Goal: Obtain resource: Obtain resource

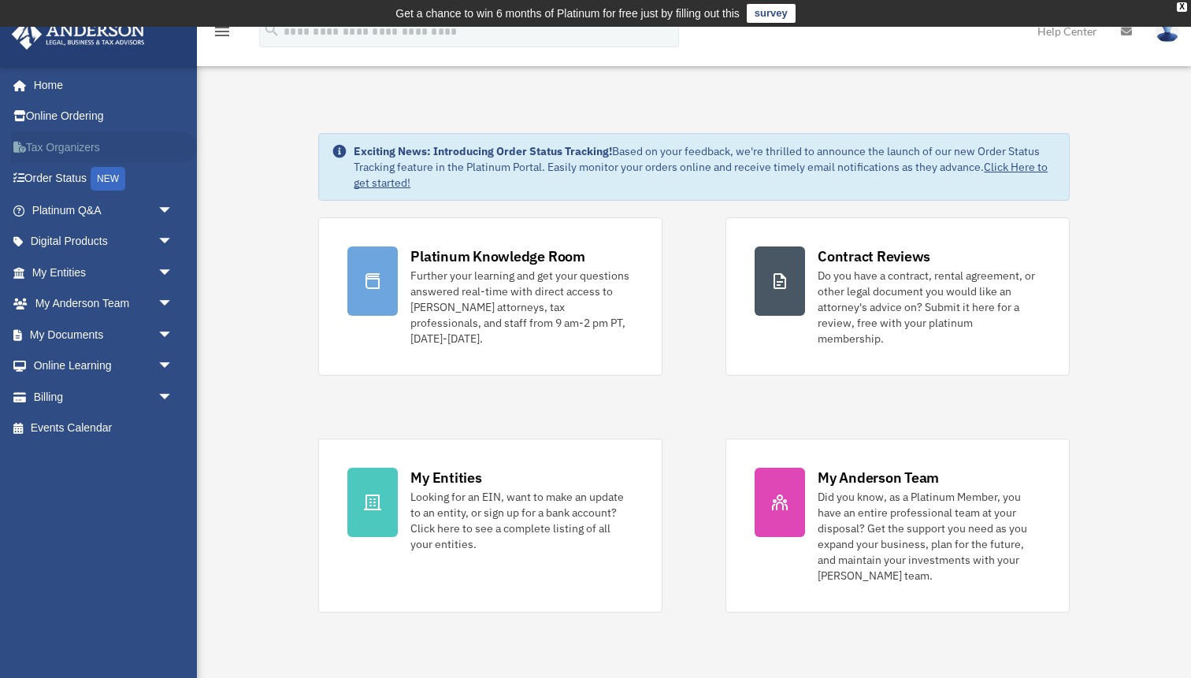
click at [102, 145] on link "Tax Organizers" at bounding box center [104, 148] width 186 height 32
click at [161, 332] on span "arrow_drop_down" at bounding box center [174, 335] width 32 height 32
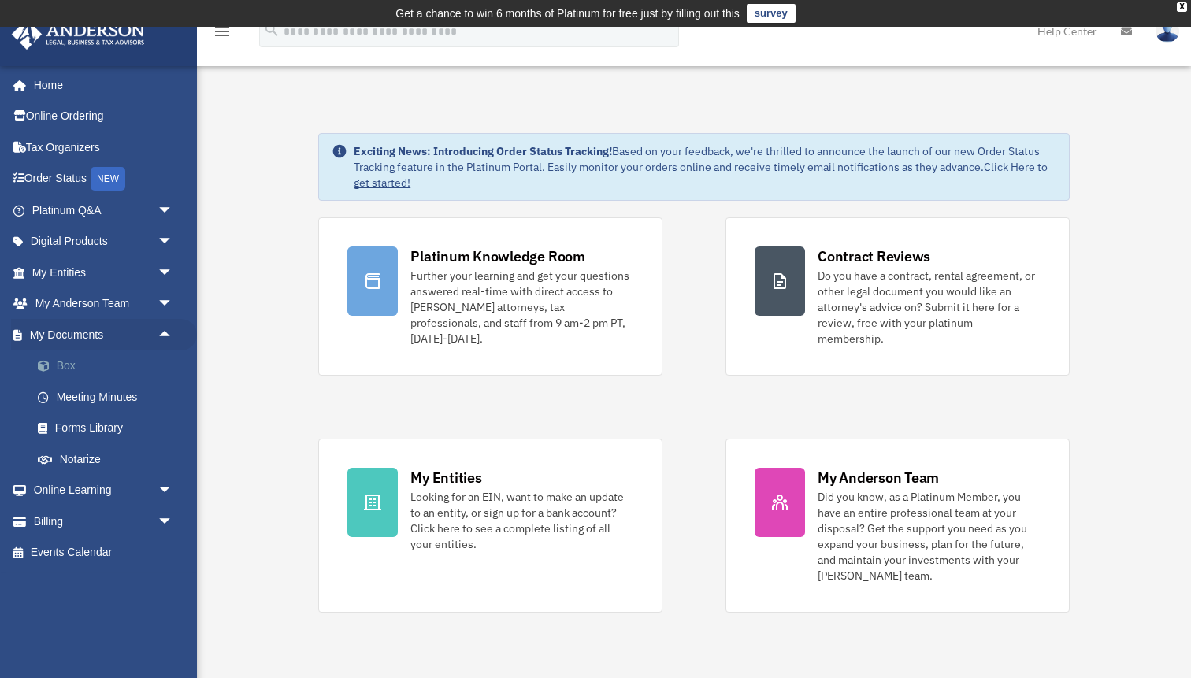
click at [68, 363] on link "Box" at bounding box center [109, 367] width 175 height 32
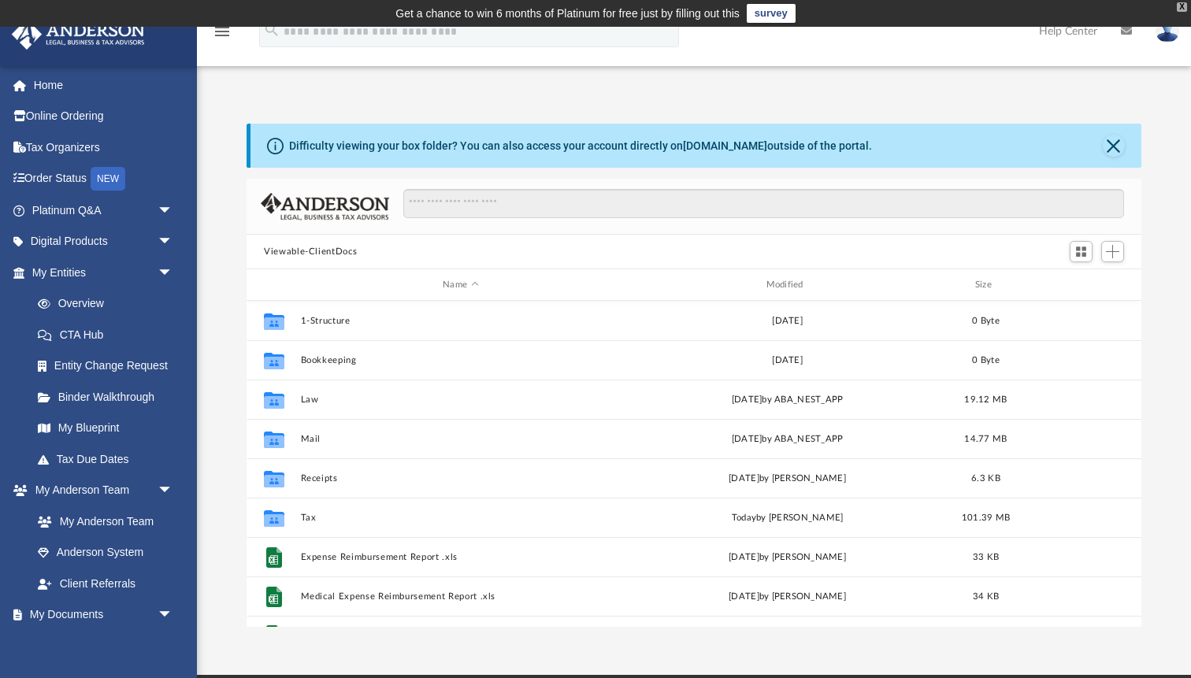
scroll to position [358, 894]
click at [1182, 6] on div "X" at bounding box center [1182, 6] width 10 height 9
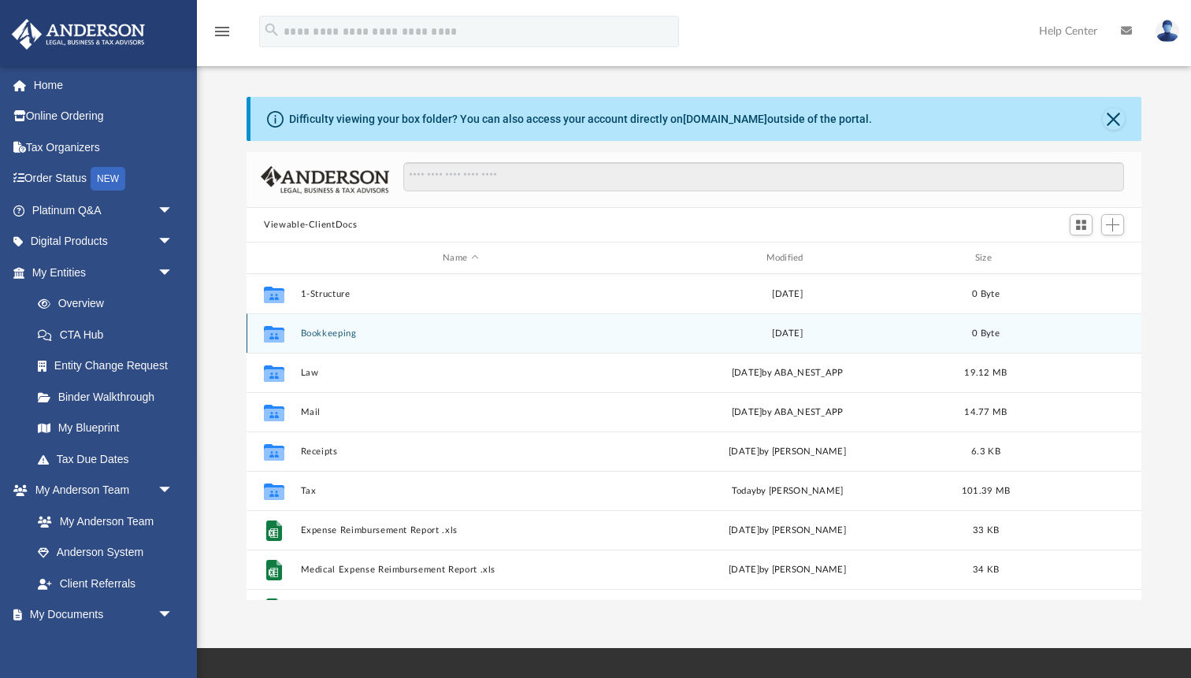
scroll to position [28, 0]
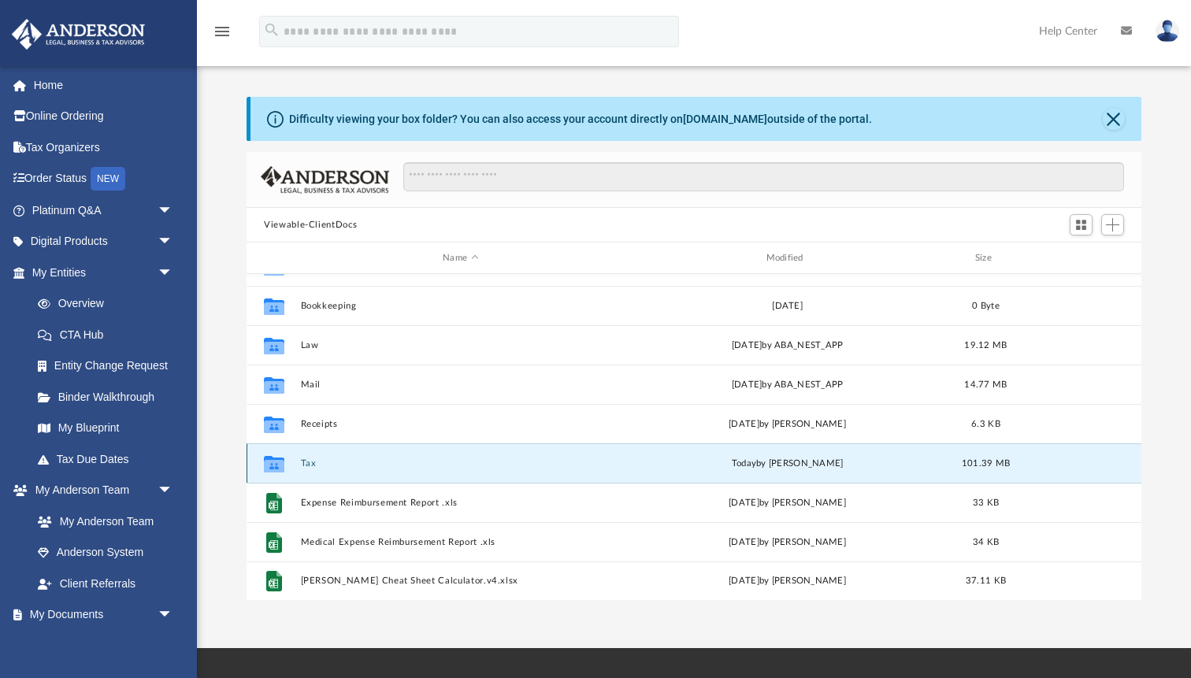
click at [306, 464] on button "Tax" at bounding box center [461, 464] width 320 height 10
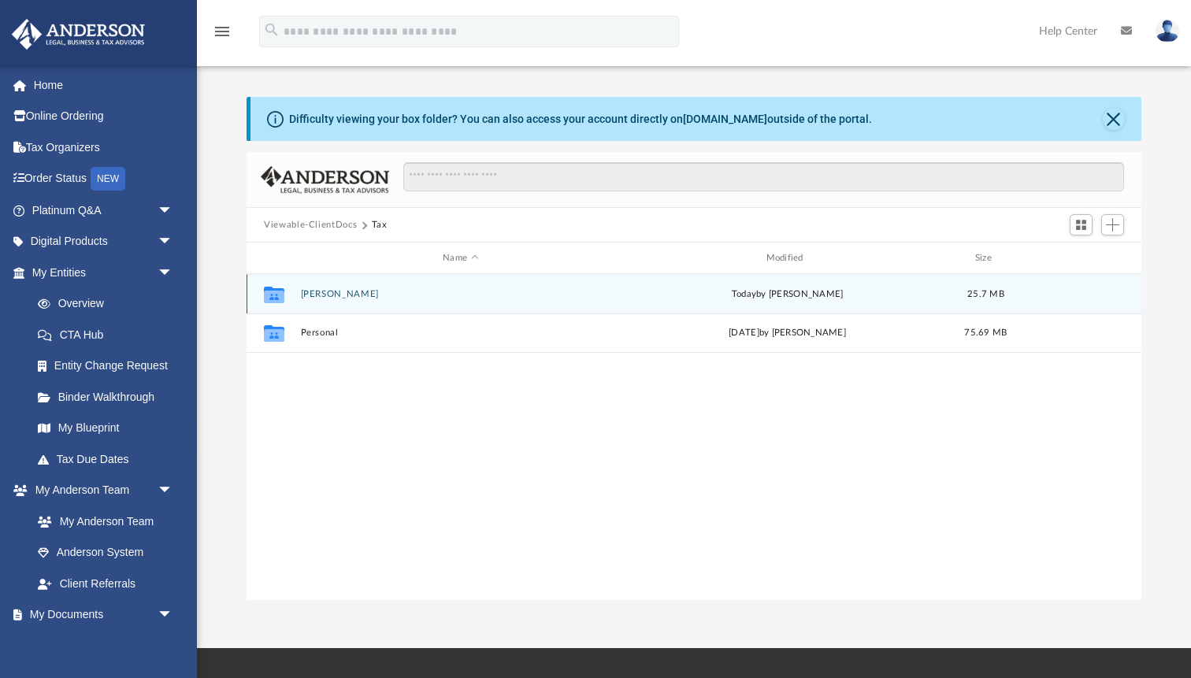
scroll to position [0, 0]
click at [331, 294] on button "[PERSON_NAME]" at bounding box center [461, 294] width 320 height 10
click at [299, 297] on div "Collaborated Folder 2024 [DATE] by [PERSON_NAME] 25.7 MB" at bounding box center [694, 293] width 895 height 39
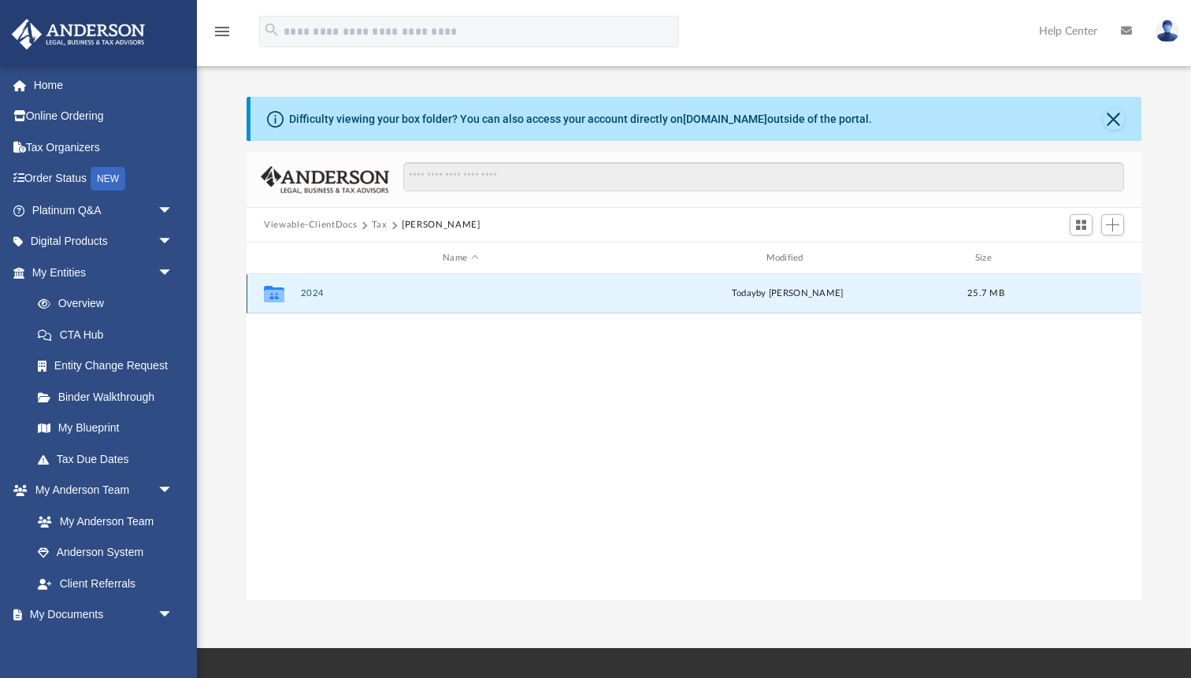
click at [312, 295] on button "2024" at bounding box center [461, 293] width 320 height 10
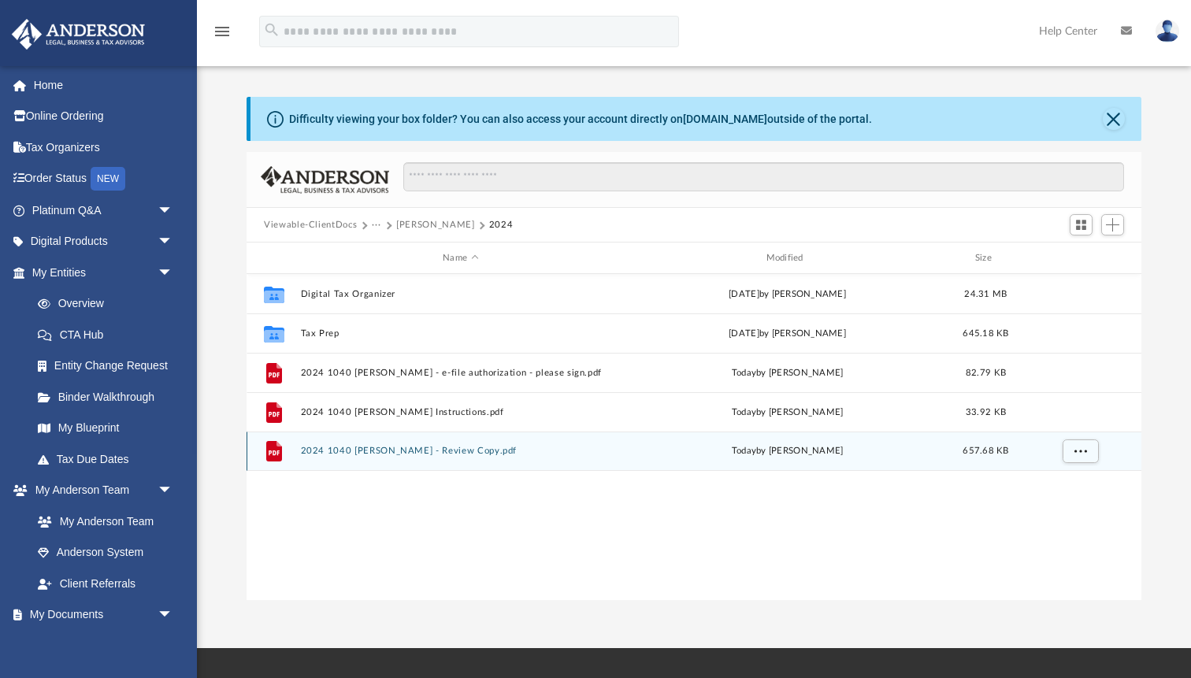
click at [411, 452] on button "2024 1040 [PERSON_NAME] - Review Copy.pdf" at bounding box center [461, 451] width 320 height 10
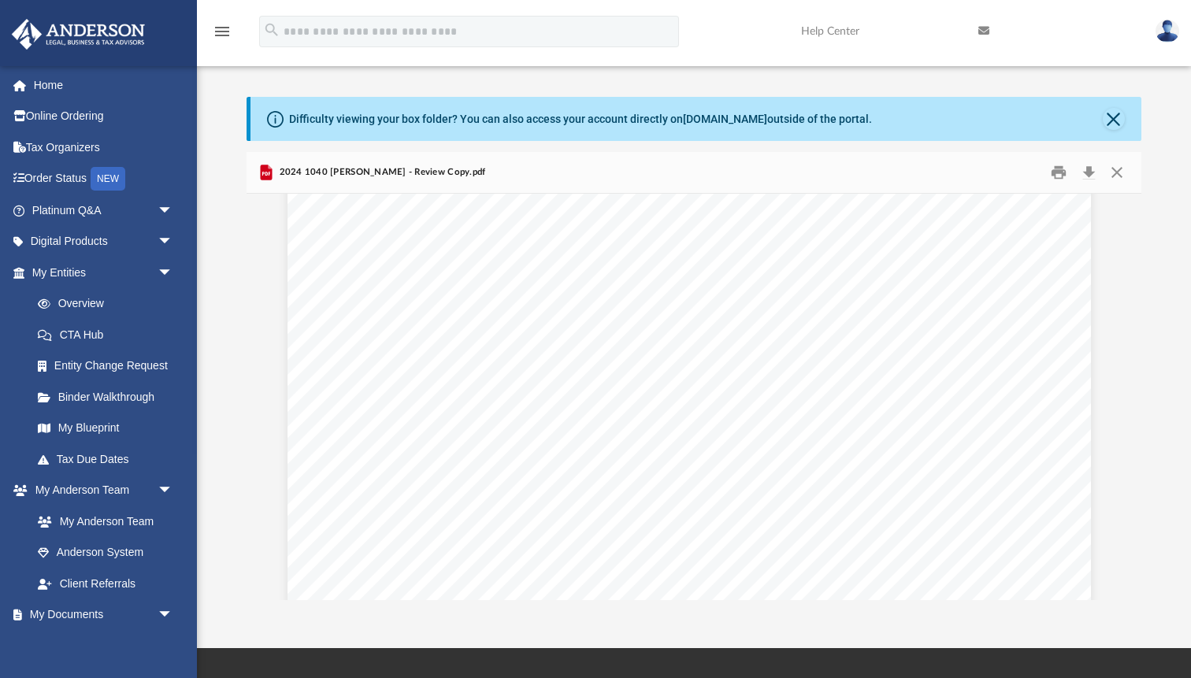
scroll to position [4154, 5]
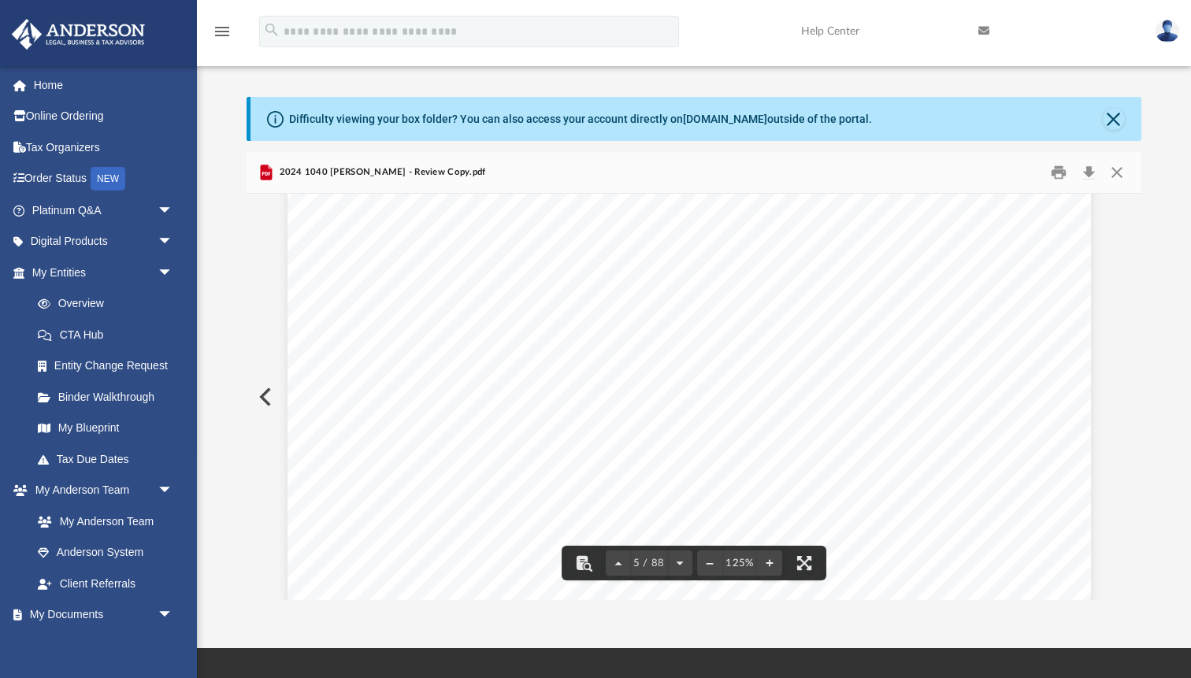
click at [885, 374] on span "-15,437." at bounding box center [882, 378] width 74 height 13
click at [887, 376] on span "-15,437." at bounding box center [882, 378] width 74 height 13
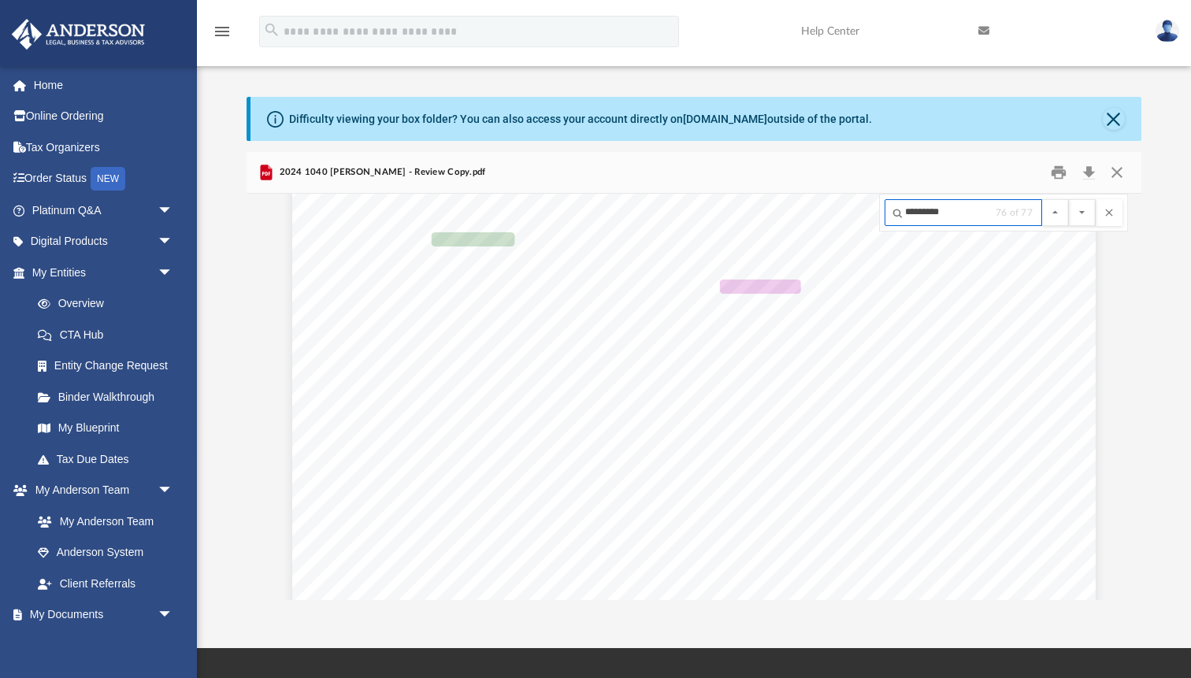
scroll to position [88595, 0]
type input "*********"
click at [1069, 199] on button "File preview" at bounding box center [1082, 212] width 27 height 27
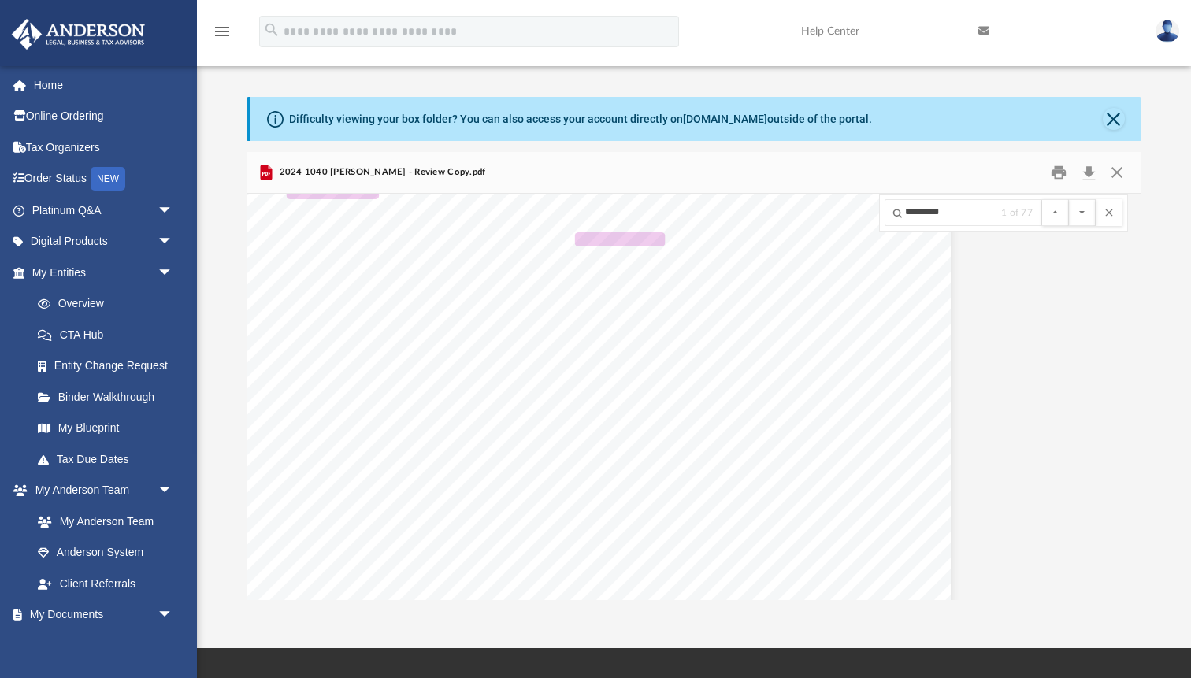
scroll to position [9662, 0]
click at [1069, 199] on button "File preview" at bounding box center [1082, 212] width 27 height 27
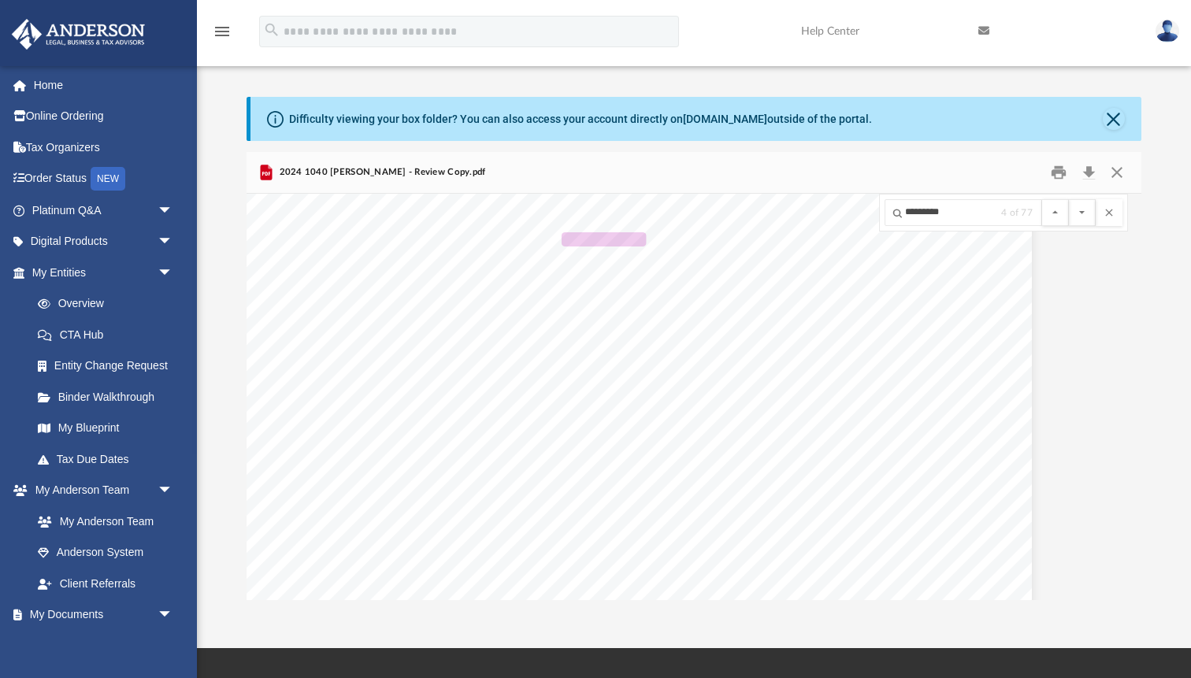
scroll to position [15565, 0]
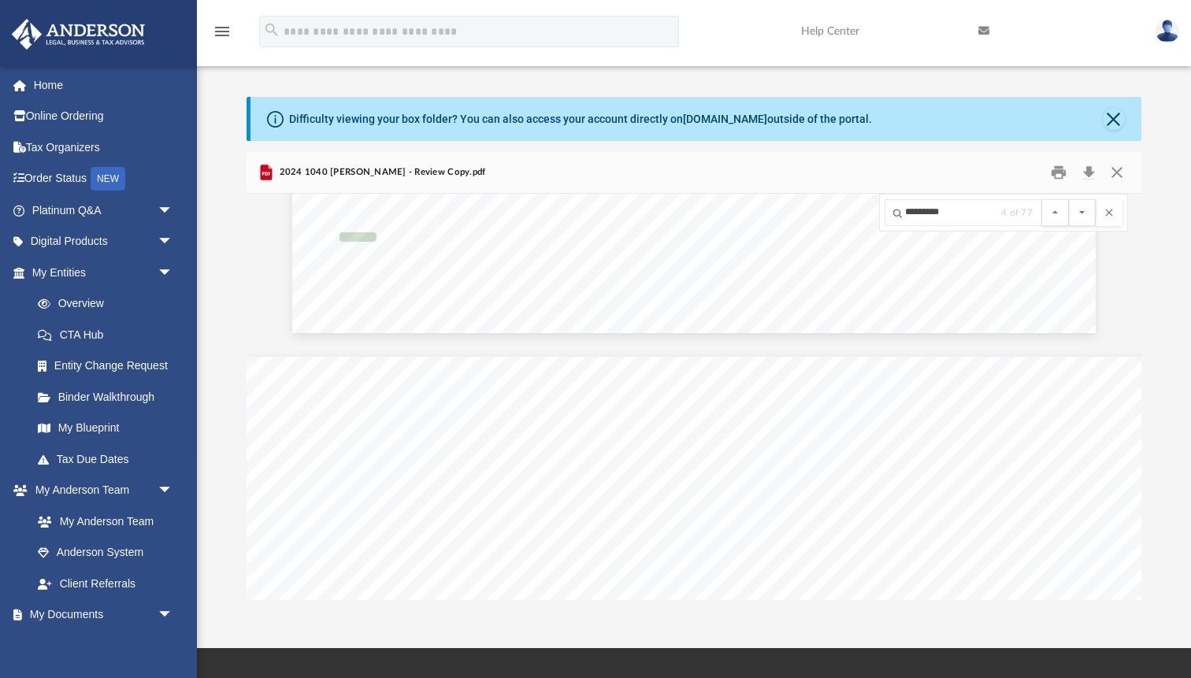
click at [1069, 199] on button "File preview" at bounding box center [1082, 212] width 27 height 27
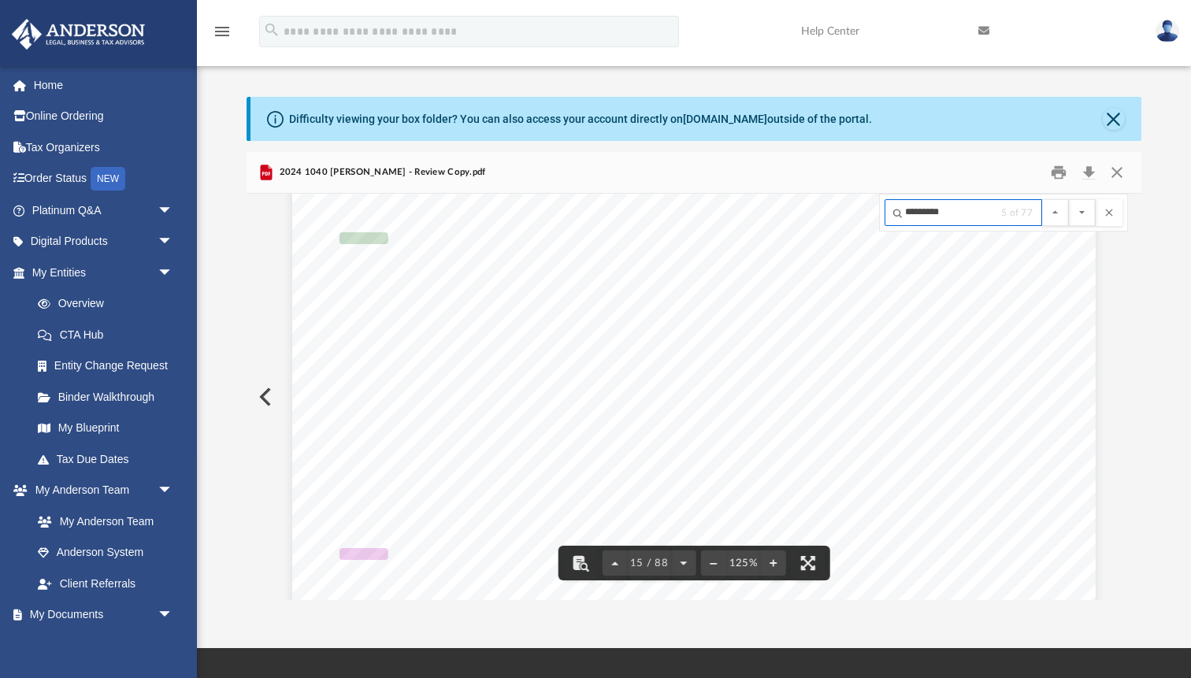
drag, startPoint x: 960, startPoint y: 213, endPoint x: 850, endPoint y: 195, distance: 111.0
click at [850, 196] on div "(Rev. [DATE]) 419995 [DATE] Social security number Spouse's social security num…" at bounding box center [694, 397] width 895 height 407
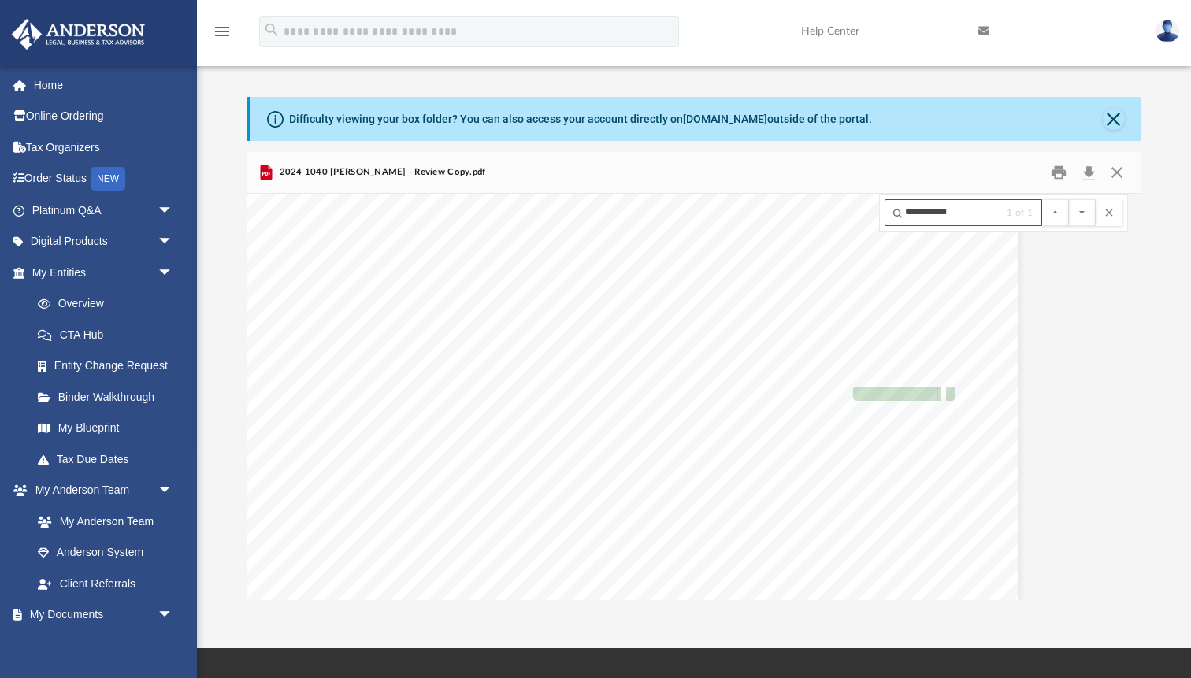
scroll to position [65824, 78]
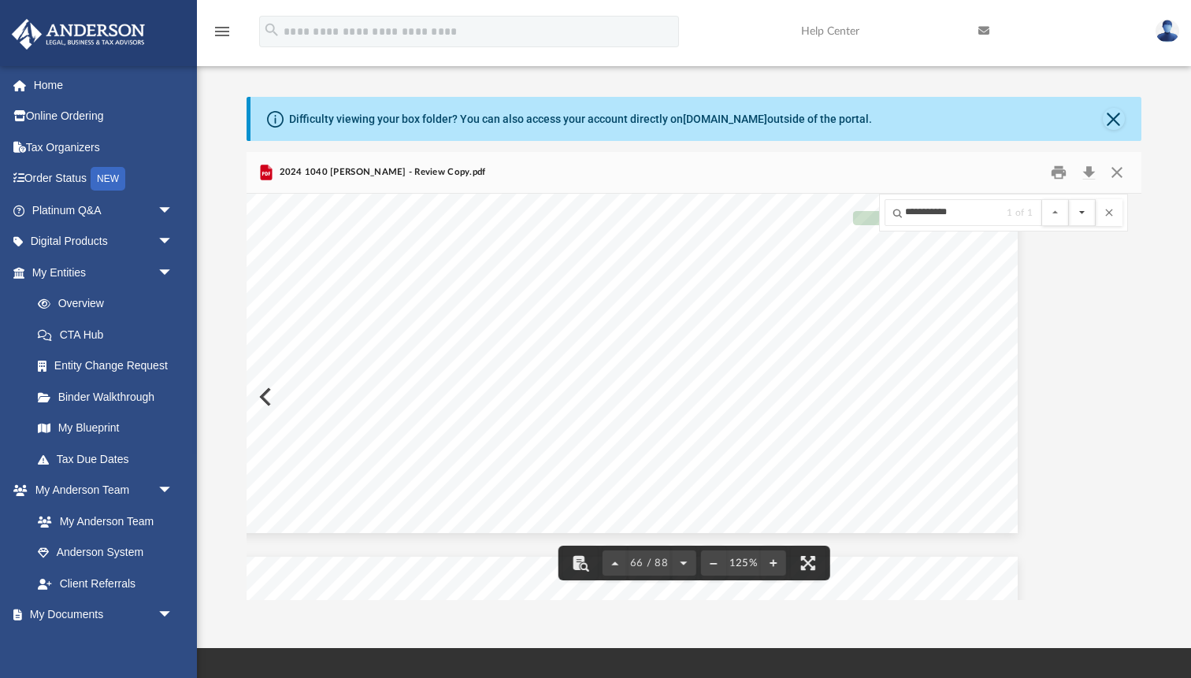
click at [1078, 212] on button "File preview" at bounding box center [1082, 212] width 27 height 27
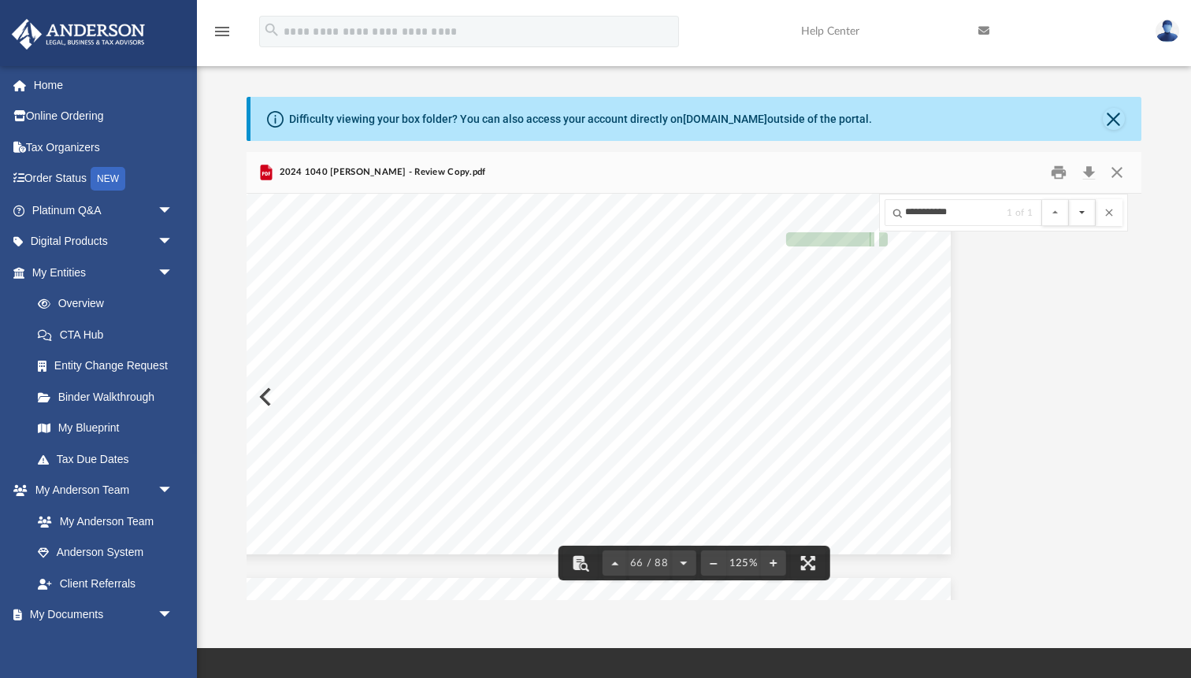
click at [1078, 212] on button "File preview" at bounding box center [1082, 212] width 27 height 27
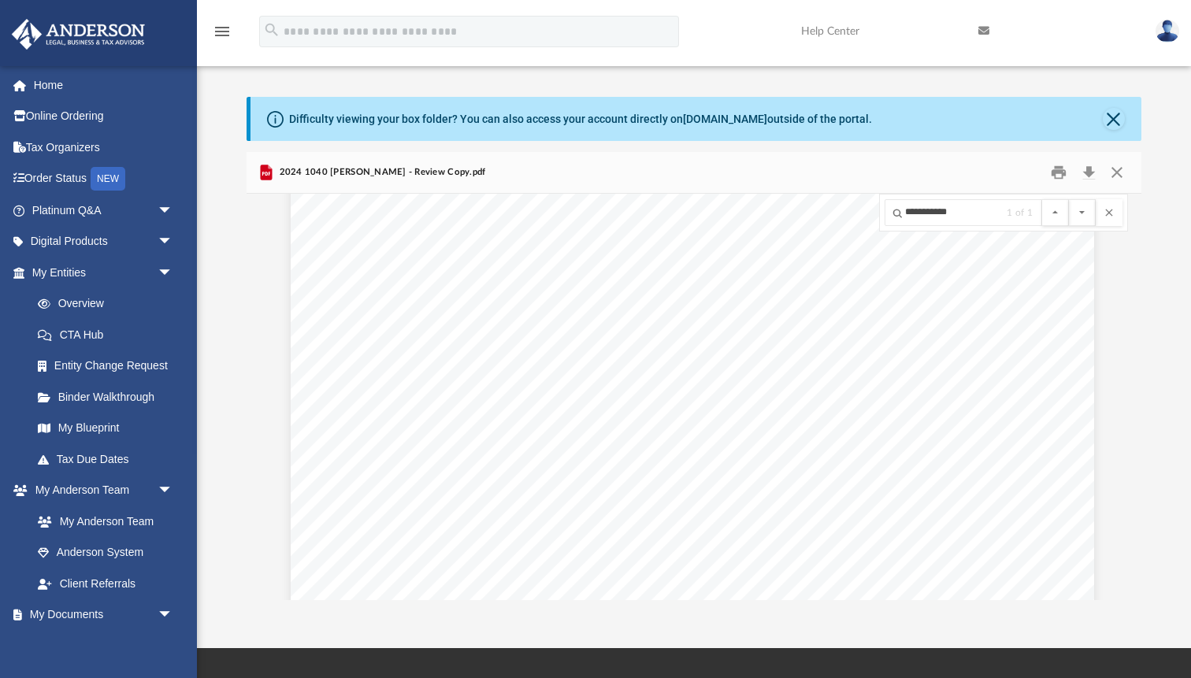
scroll to position [48969, 2]
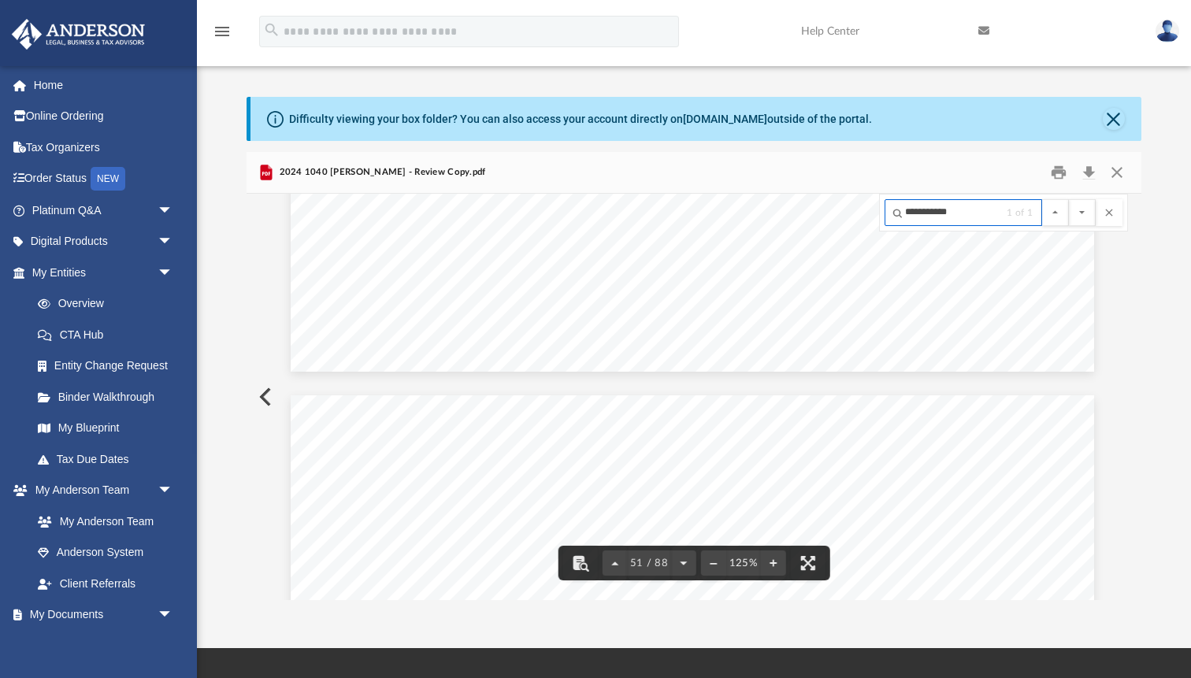
click at [959, 204] on input "**********" at bounding box center [964, 212] width 158 height 27
click at [963, 210] on input "**********" at bounding box center [964, 212] width 158 height 27
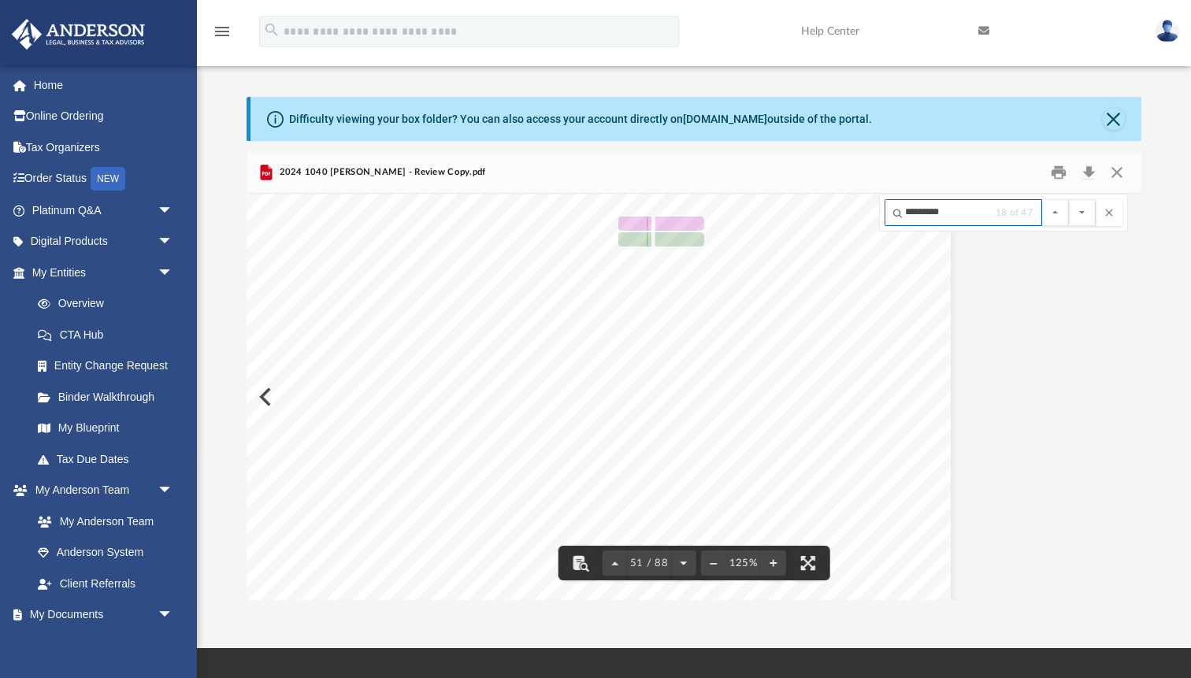
type input "*********"
click at [1069, 199] on button "File preview" at bounding box center [1082, 212] width 27 height 27
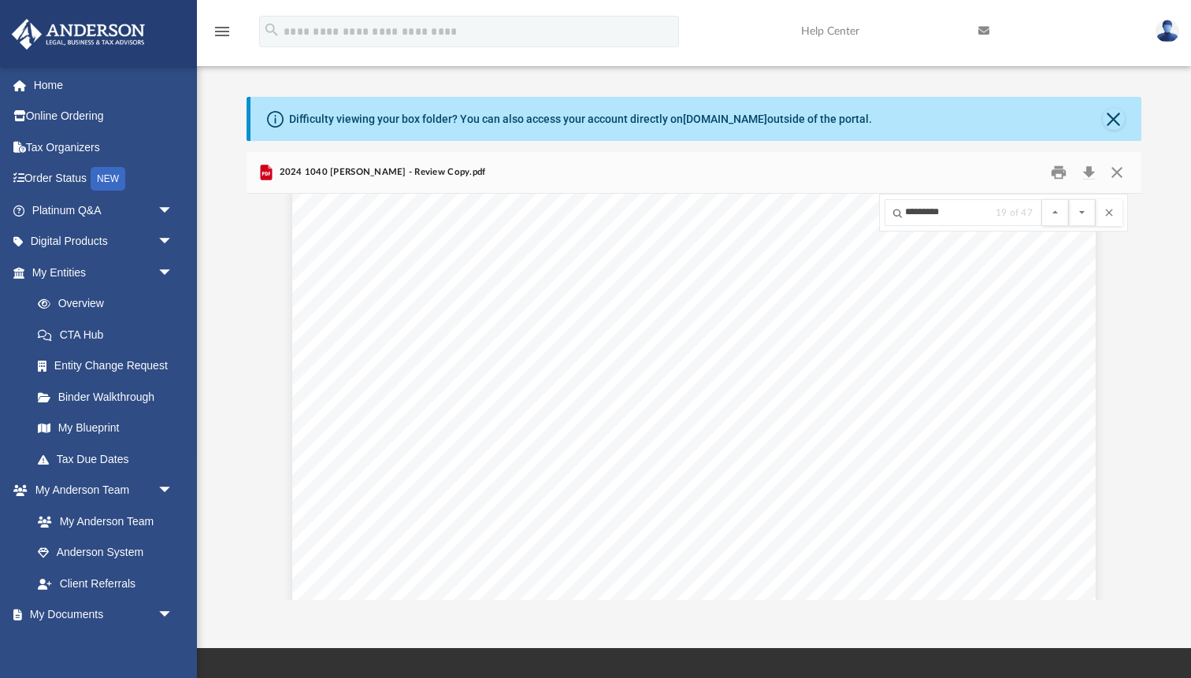
scroll to position [50917, 0]
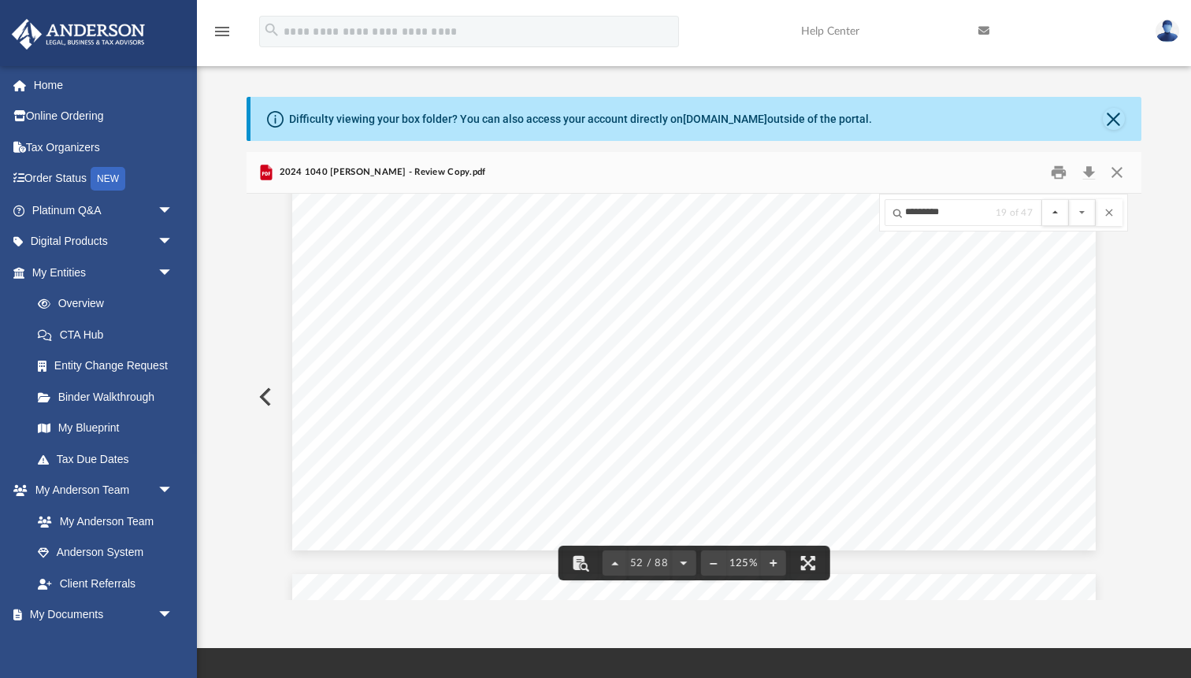
click at [1054, 206] on button "File preview" at bounding box center [1055, 212] width 27 height 27
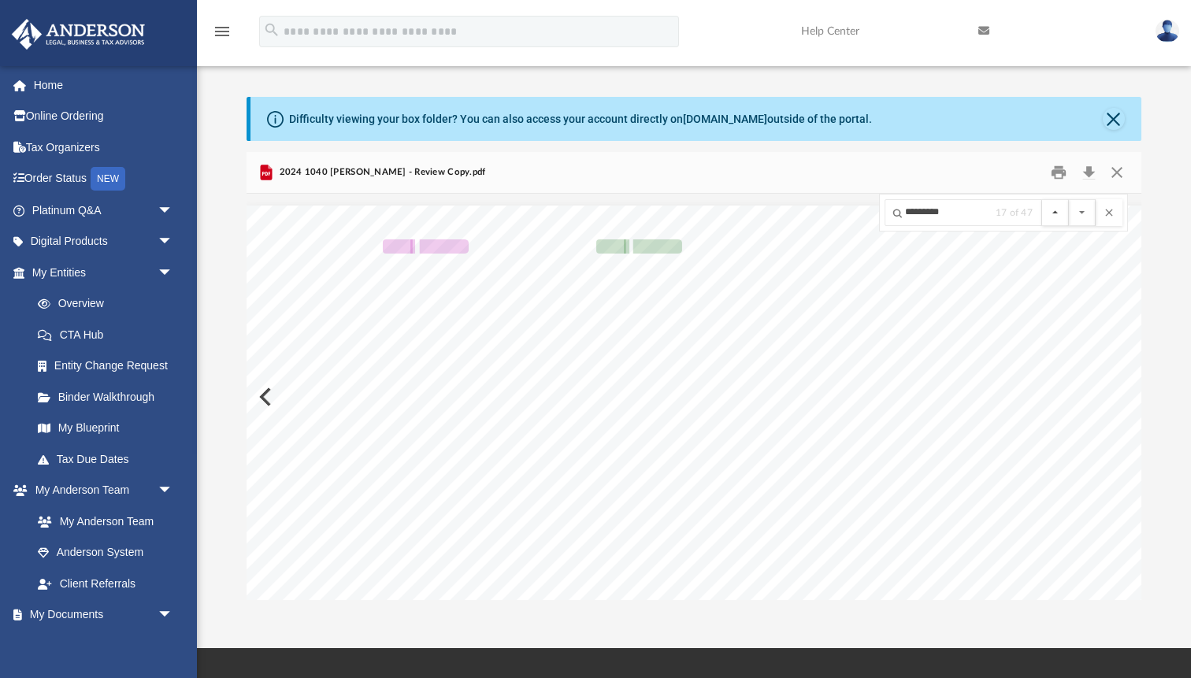
scroll to position [37349, 35]
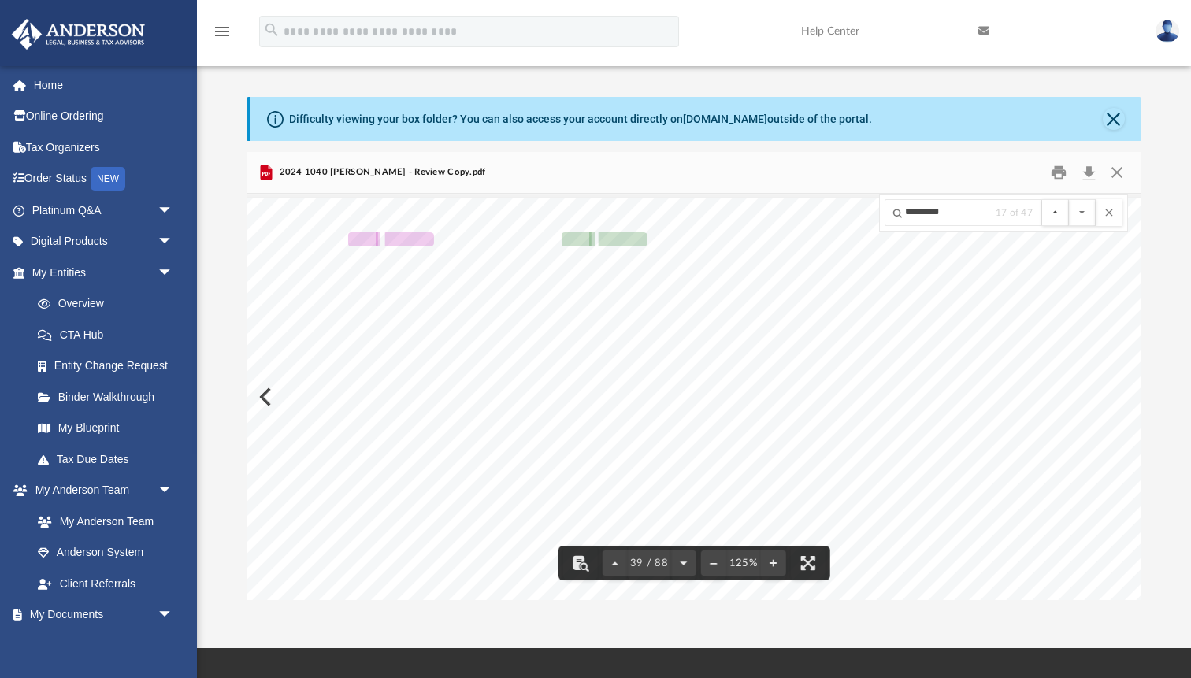
click at [1060, 217] on button "File preview" at bounding box center [1055, 212] width 27 height 27
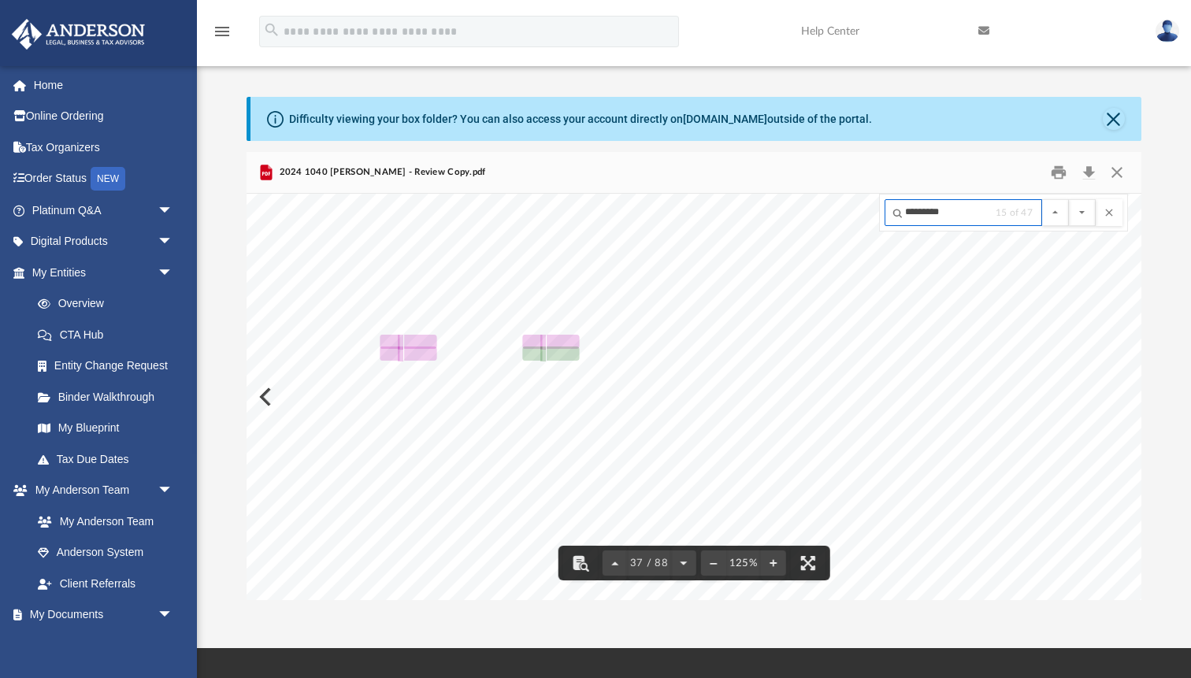
drag, startPoint x: 984, startPoint y: 213, endPoint x: 853, endPoint y: 193, distance: 132.2
click at [853, 194] on div "Department of the Treasury Internal Revenue Service 408421 [DATE] Your taxpayer…" at bounding box center [694, 397] width 895 height 407
click at [1063, 209] on button "File preview" at bounding box center [1055, 212] width 27 height 27
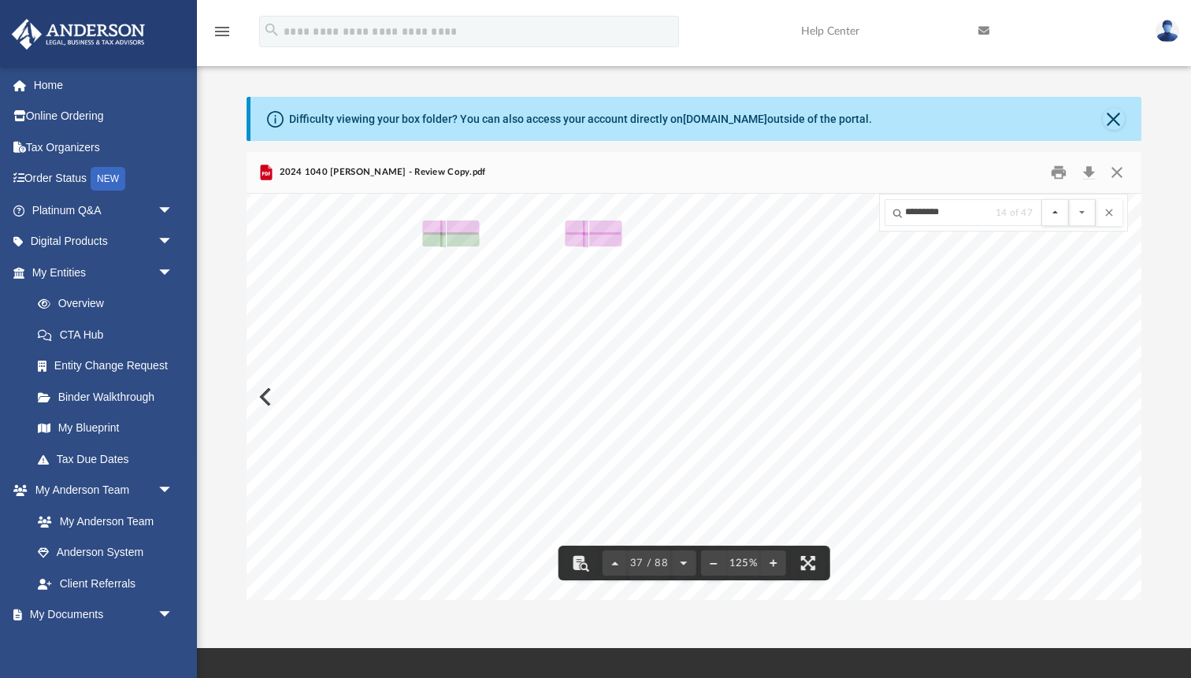
click at [1049, 209] on button "File preview" at bounding box center [1055, 212] width 27 height 27
click at [1053, 209] on button "File preview" at bounding box center [1055, 212] width 27 height 27
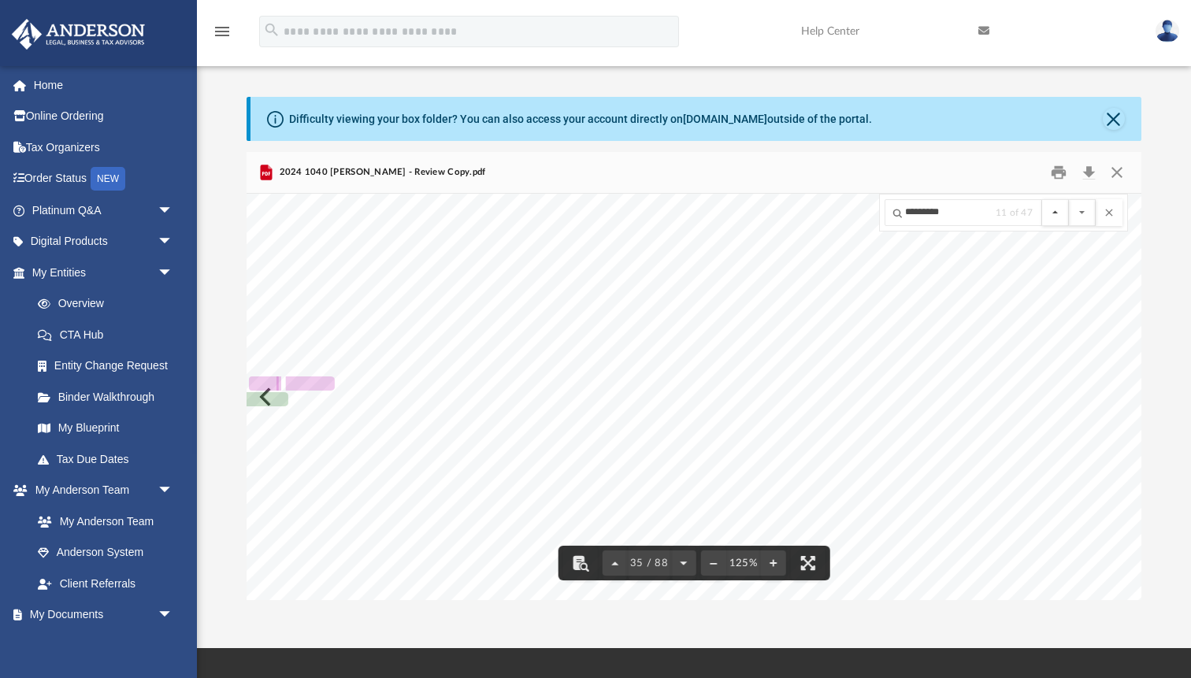
click at [1056, 211] on button "File preview" at bounding box center [1055, 212] width 27 height 27
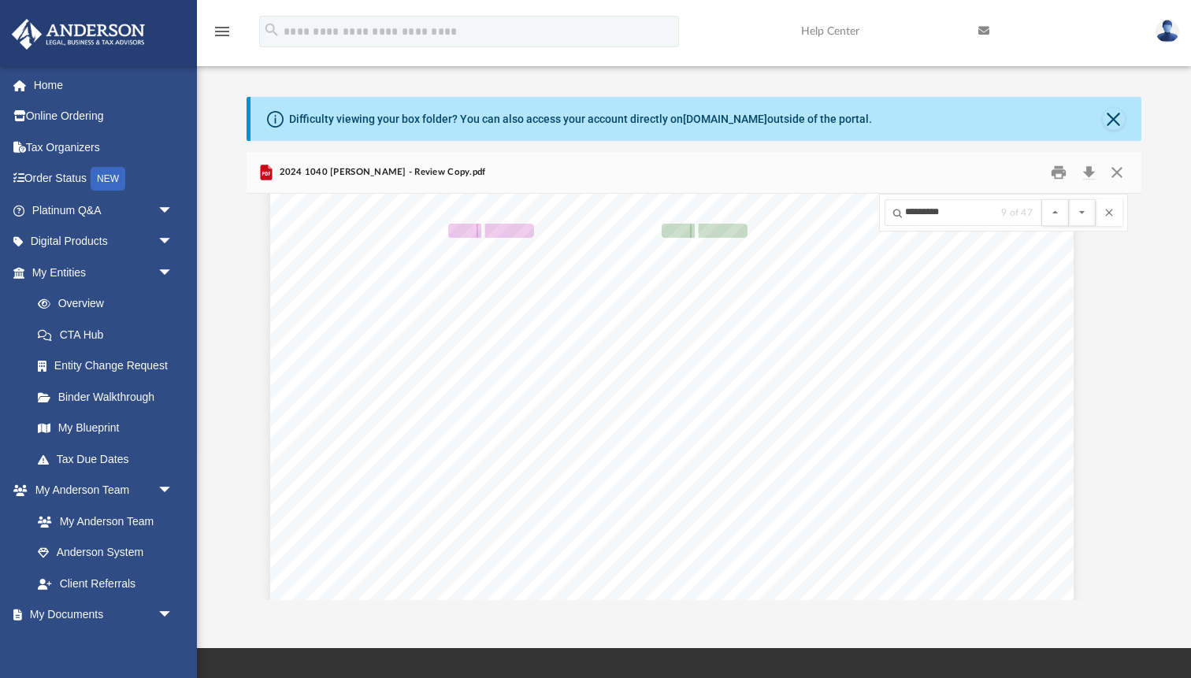
scroll to position [30680, 22]
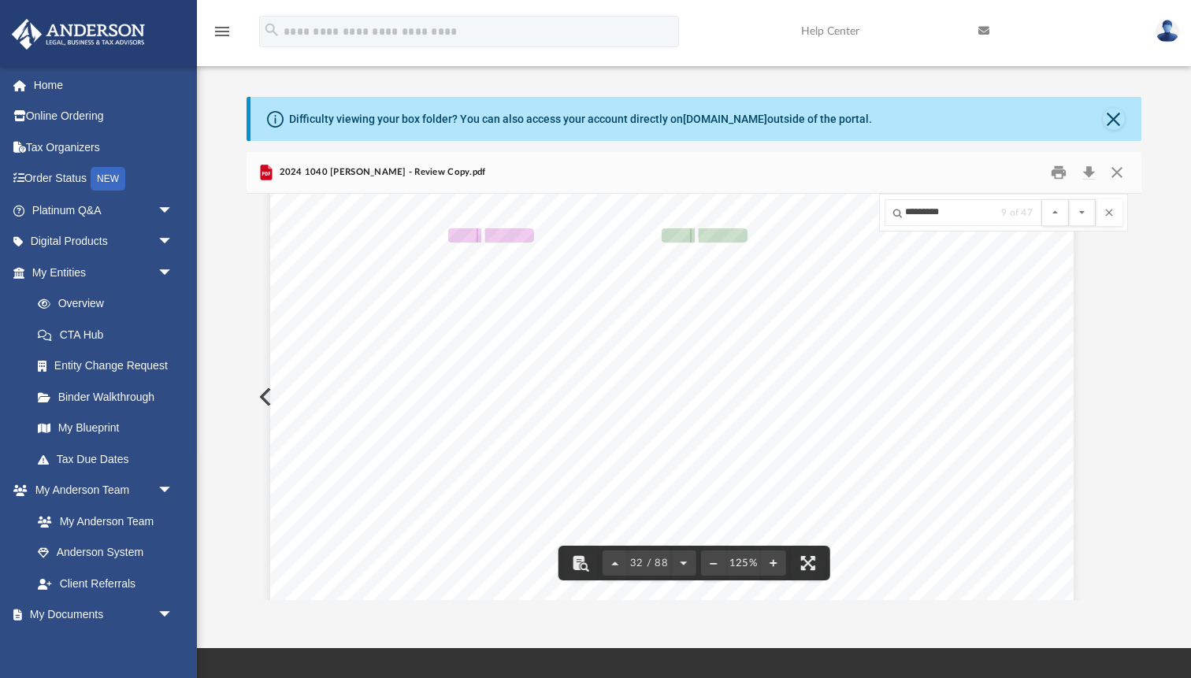
click at [889, 485] on span "0." at bounding box center [892, 487] width 19 height 13
click at [890, 485] on span "0." at bounding box center [892, 487] width 19 height 13
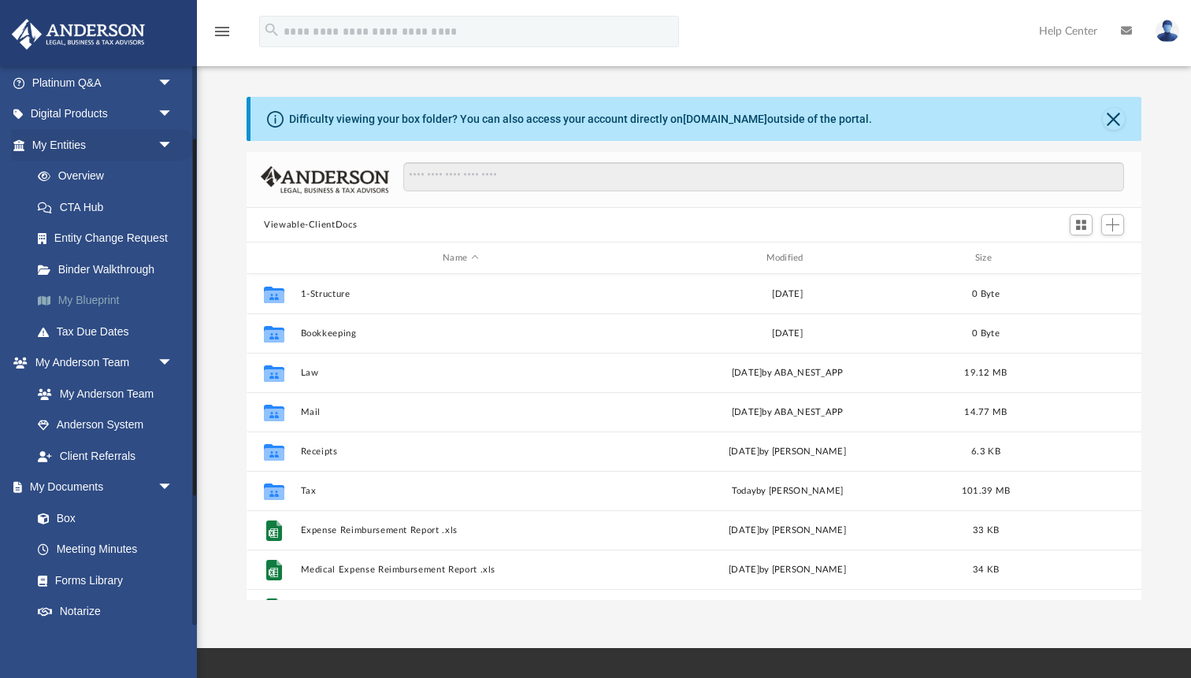
scroll to position [132, 0]
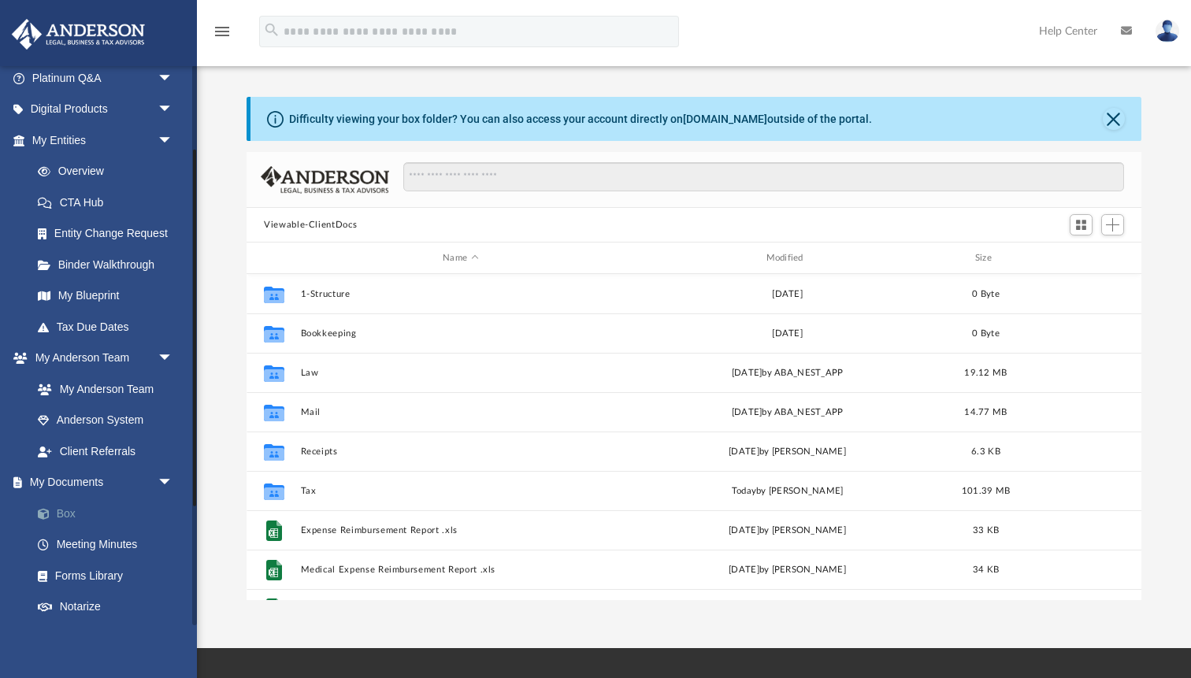
click at [76, 514] on link "Box" at bounding box center [109, 514] width 175 height 32
click at [69, 510] on link "Box" at bounding box center [109, 514] width 175 height 32
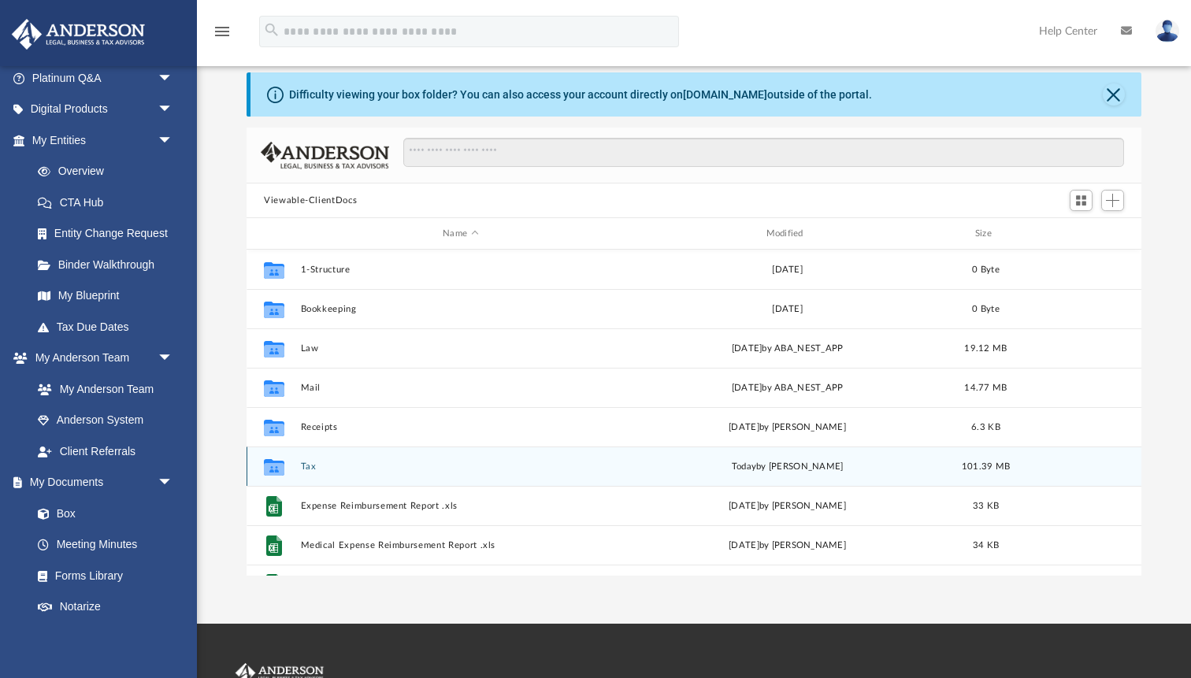
click at [300, 459] on div "Collaborated Folder Tax [DATE] by [PERSON_NAME] 101.39 MB" at bounding box center [694, 466] width 895 height 39
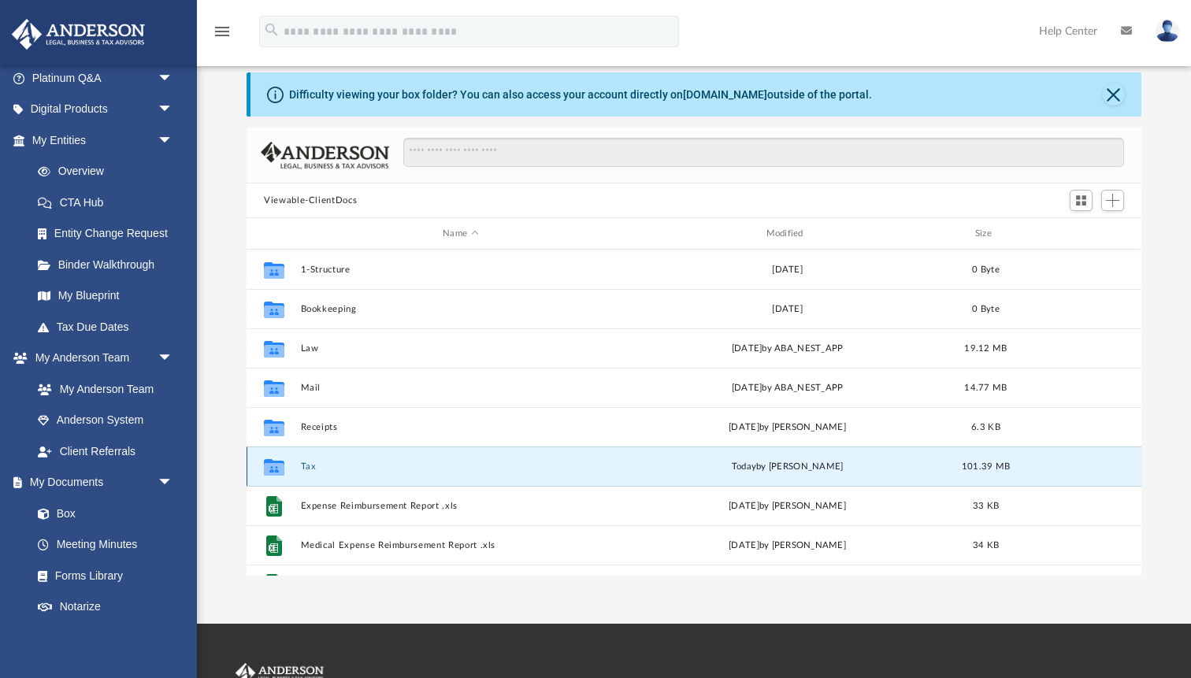
click at [301, 466] on button "Tax" at bounding box center [461, 467] width 320 height 10
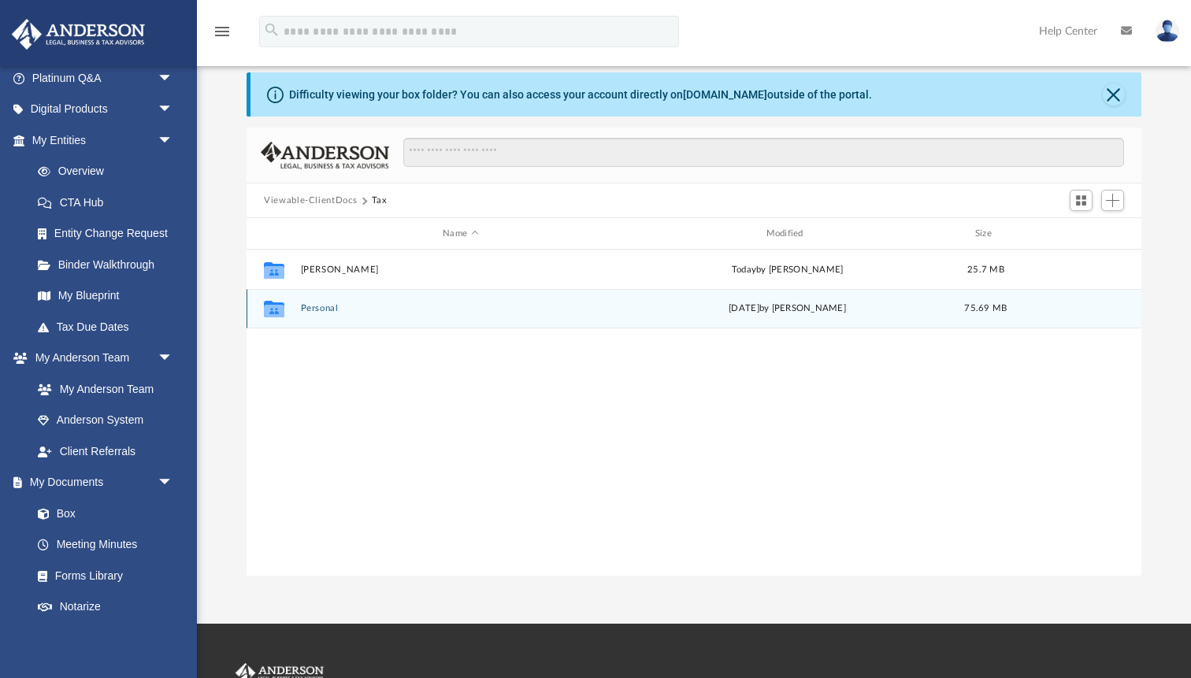
click at [309, 308] on button "Personal" at bounding box center [461, 308] width 320 height 10
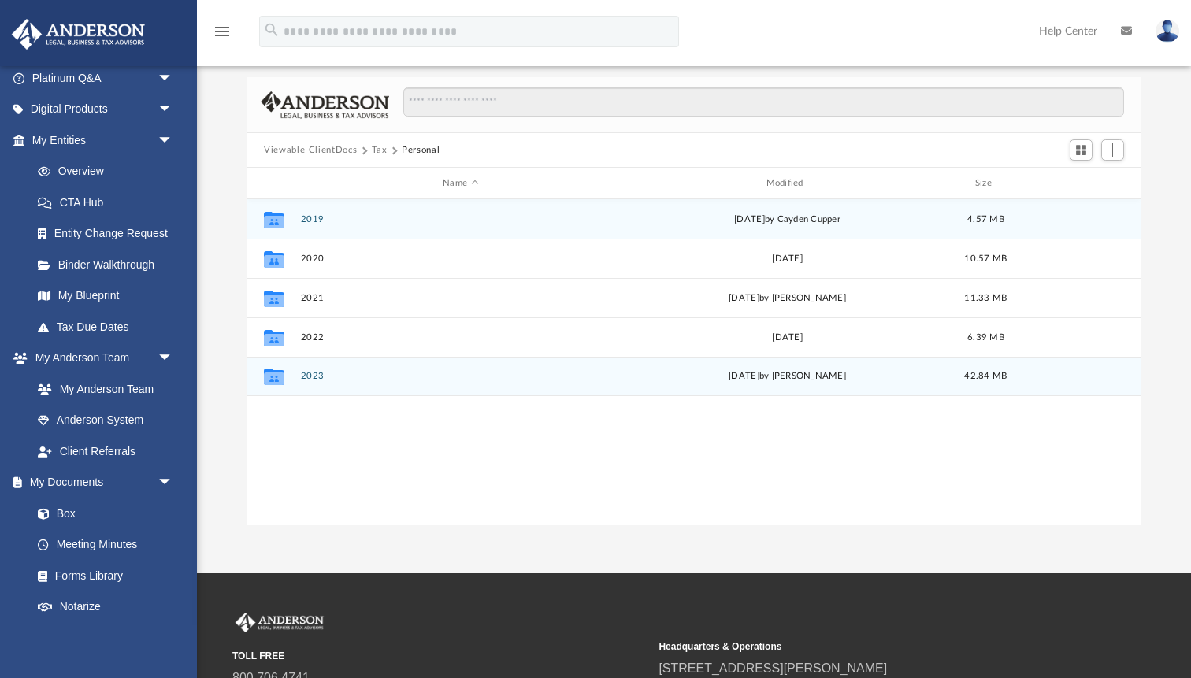
scroll to position [80, 0]
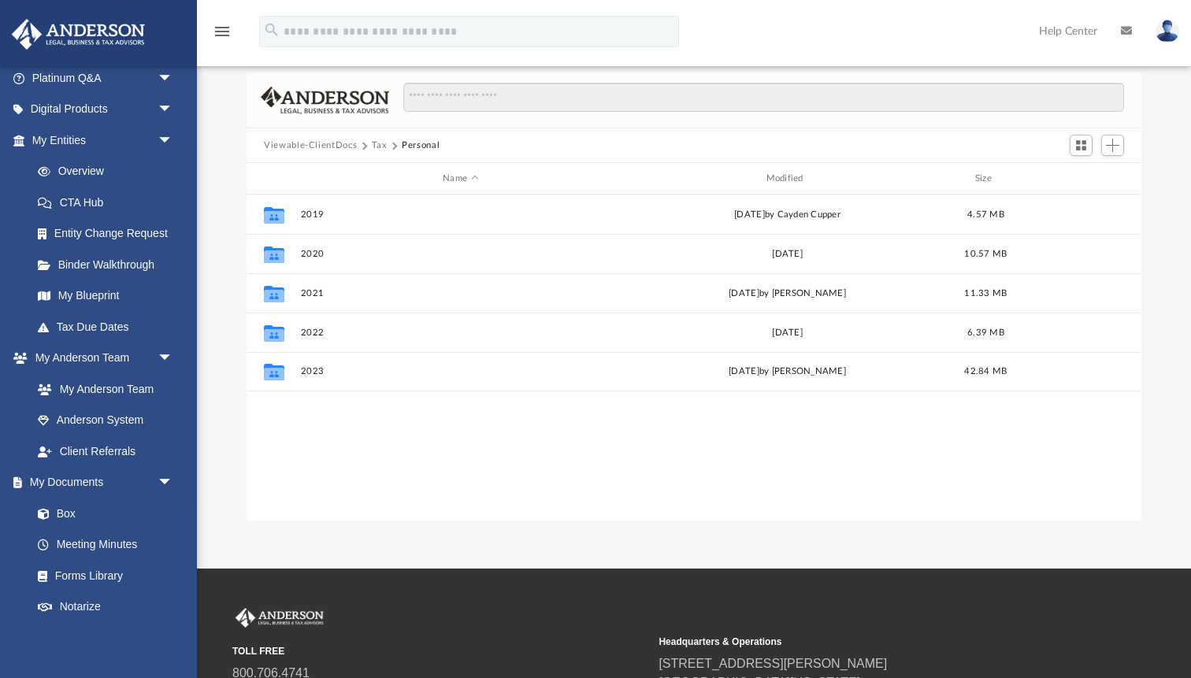
click at [377, 143] on button "Tax" at bounding box center [380, 146] width 16 height 14
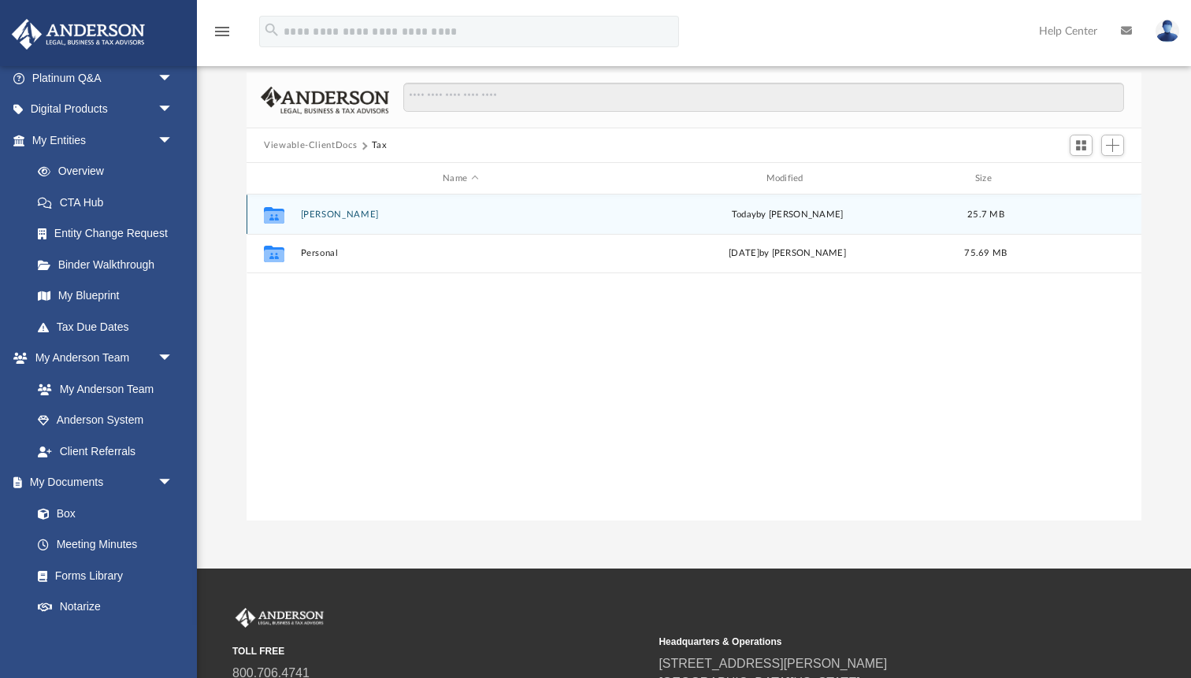
click at [343, 215] on button "[PERSON_NAME]" at bounding box center [461, 215] width 320 height 10
click at [312, 213] on button "2024" at bounding box center [461, 214] width 320 height 10
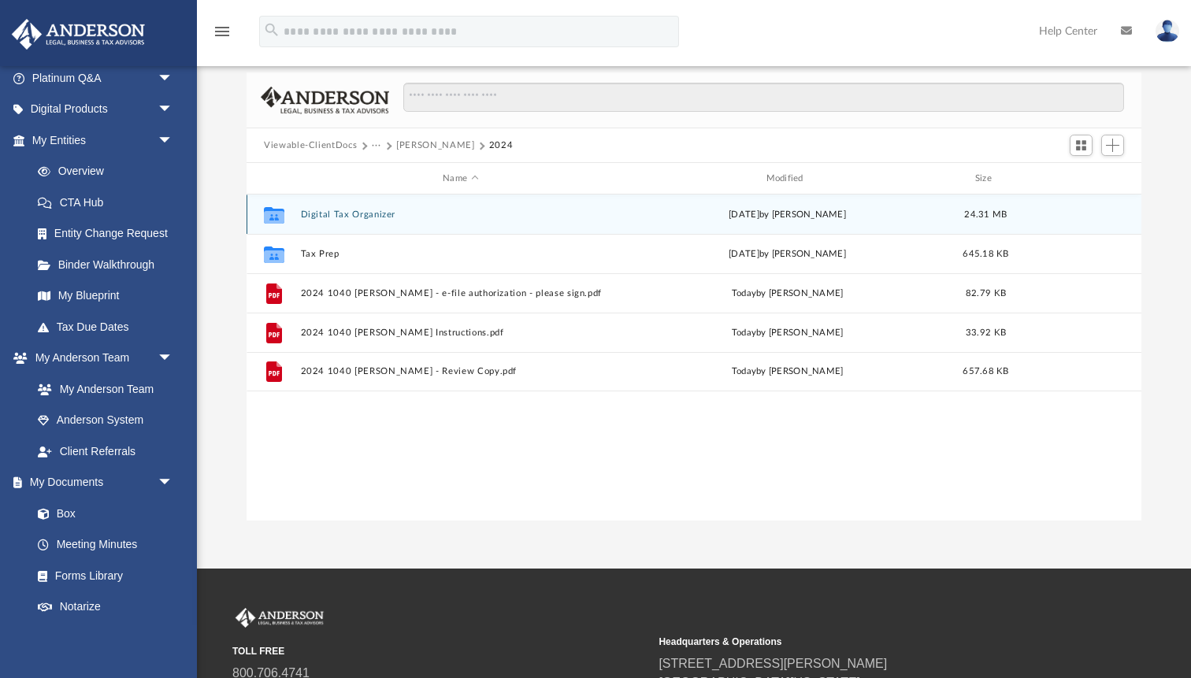
click at [326, 215] on button "Digital Tax Organizer" at bounding box center [461, 215] width 320 height 10
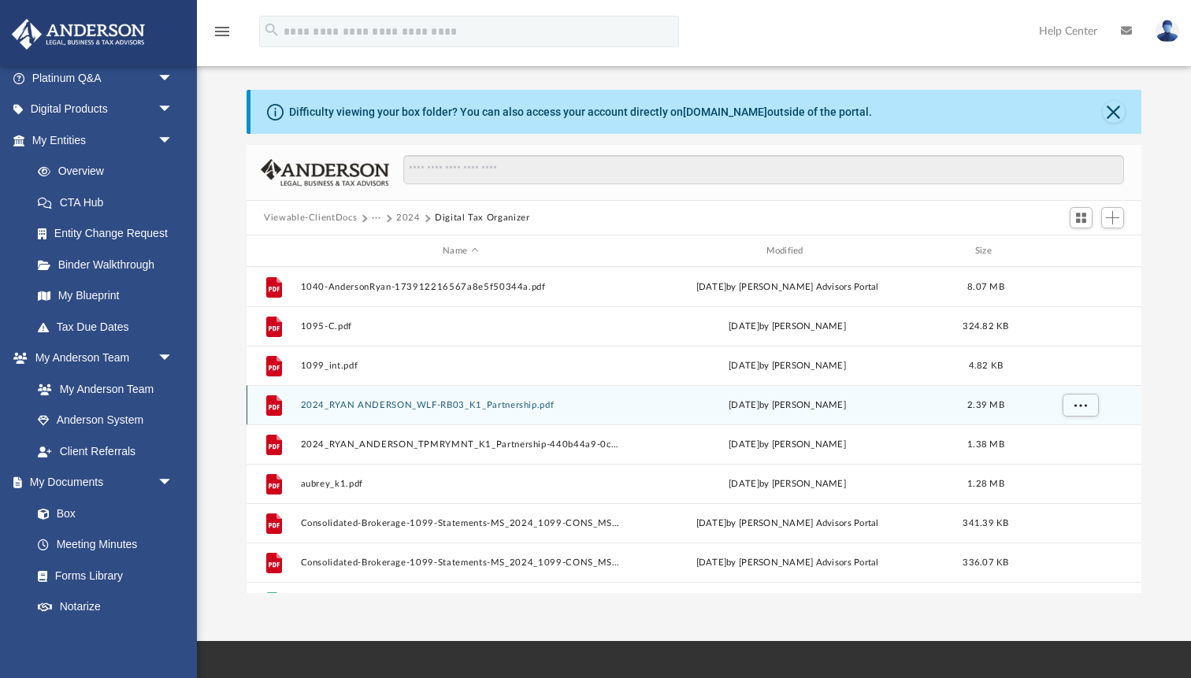
scroll to position [0, 0]
